Goal: Task Accomplishment & Management: Manage account settings

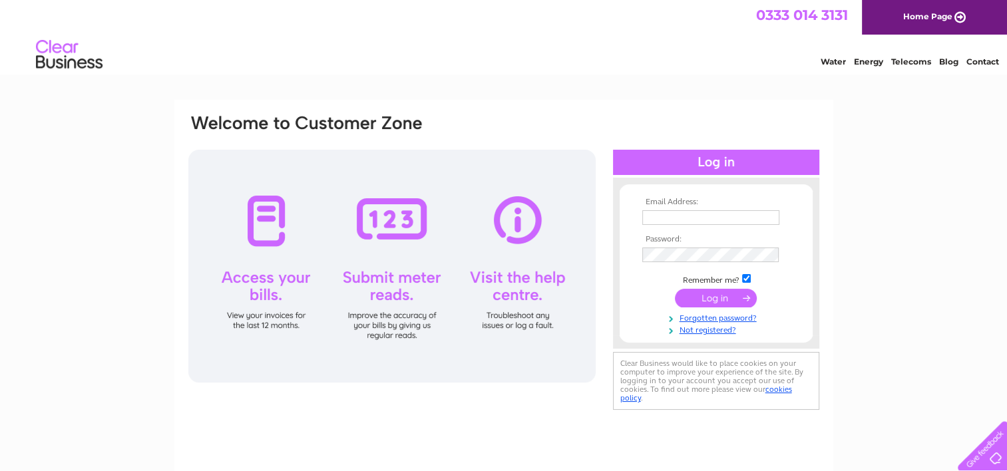
type input "[EMAIL_ADDRESS][DOMAIN_NAME]"
click at [722, 294] on input "submit" at bounding box center [716, 298] width 82 height 19
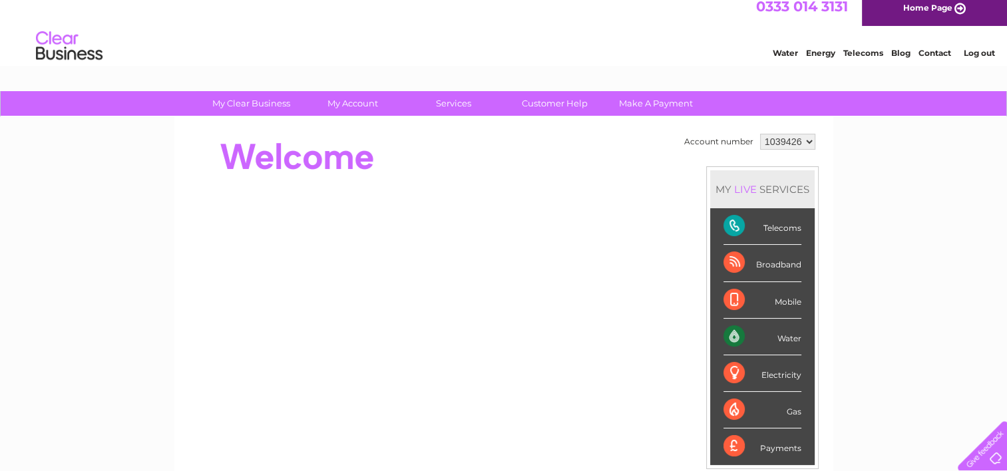
scroll to position [7, 0]
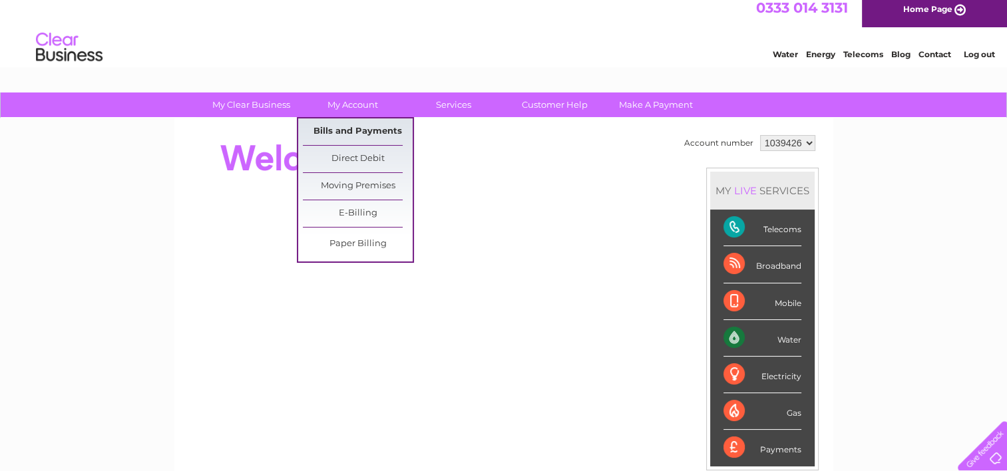
click at [351, 133] on link "Bills and Payments" at bounding box center [358, 132] width 110 height 27
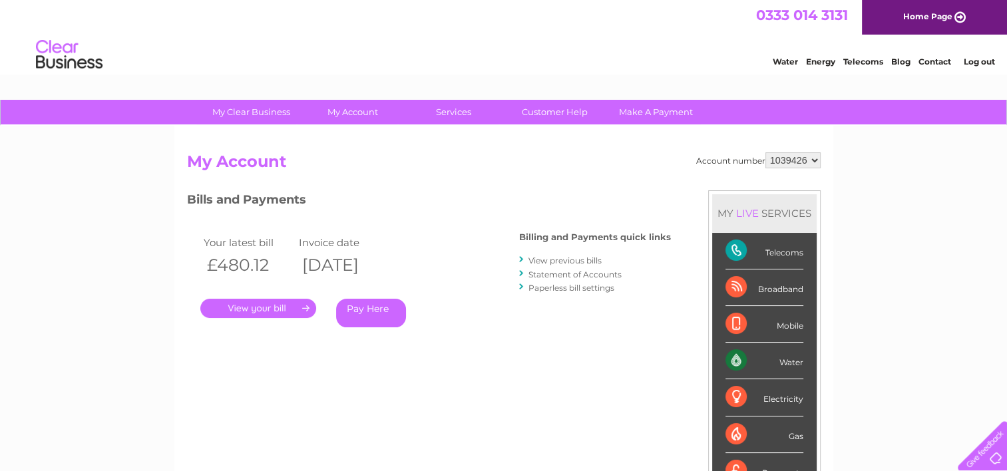
click at [297, 305] on link "." at bounding box center [258, 308] width 116 height 19
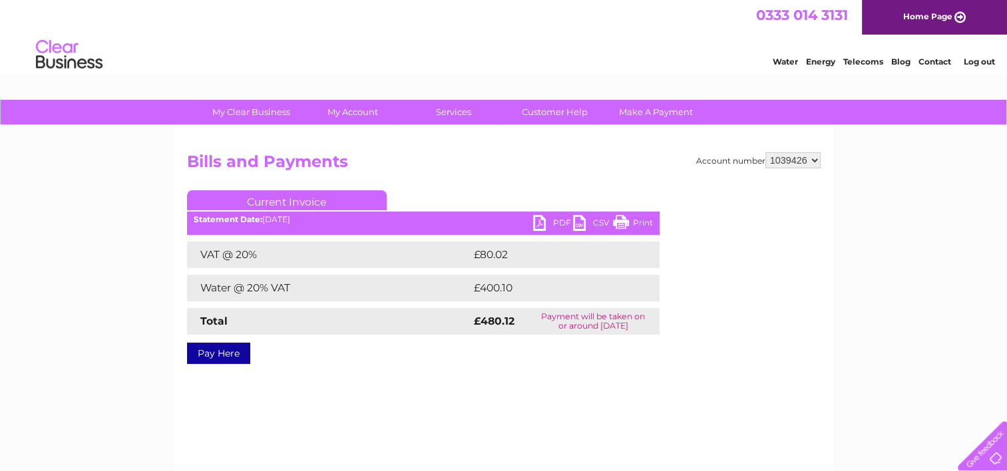
click at [553, 228] on link "PDF" at bounding box center [553, 224] width 40 height 19
